Goal: Information Seeking & Learning: Learn about a topic

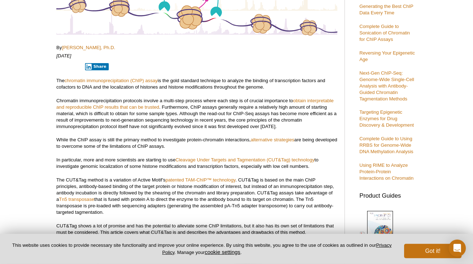
scroll to position [132, 0]
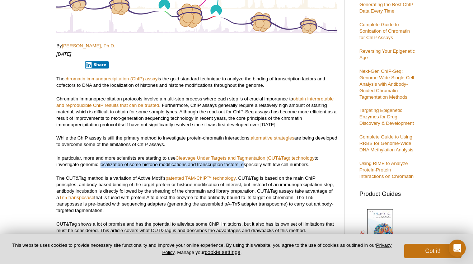
drag, startPoint x: 99, startPoint y: 164, endPoint x: 240, endPoint y: 165, distance: 141.3
click at [240, 165] on p "In particular, more and more scientists are starting to use Cleavage Under Targ…" at bounding box center [196, 161] width 281 height 13
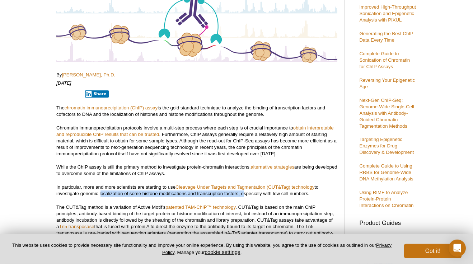
scroll to position [103, 0]
drag, startPoint x: 215, startPoint y: 114, endPoint x: 265, endPoint y: 116, distance: 49.9
click at [265, 116] on p "The chromatin immunoprecipitation (ChIP) assay is the gold standard technique t…" at bounding box center [196, 110] width 281 height 13
copy p "hroughout the genome."
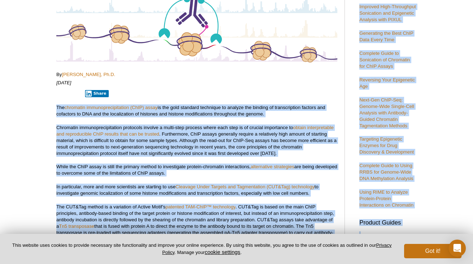
drag, startPoint x: 51, startPoint y: 108, endPoint x: 56, endPoint y: 108, distance: 5.0
click at [189, 116] on p "The chromatin immunoprecipitation (ChIP) assay is the gold standard technique t…" at bounding box center [196, 110] width 281 height 13
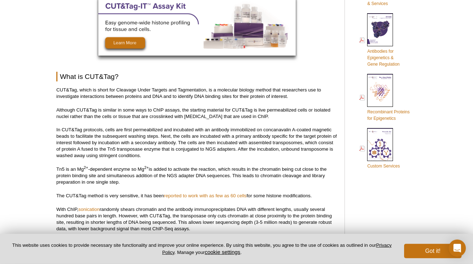
scroll to position [408, 0]
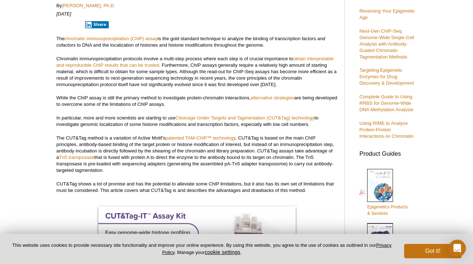
scroll to position [121, 0]
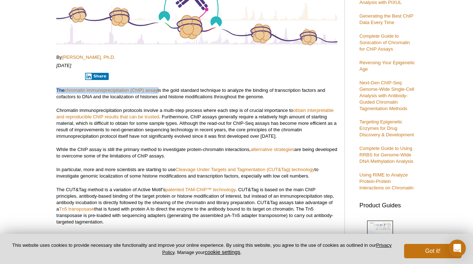
drag, startPoint x: 56, startPoint y: 92, endPoint x: 160, endPoint y: 91, distance: 104.0
copy p "The chromatin immunoprecipitation (ChIP) assay"
